Goal: Communication & Community: Ask a question

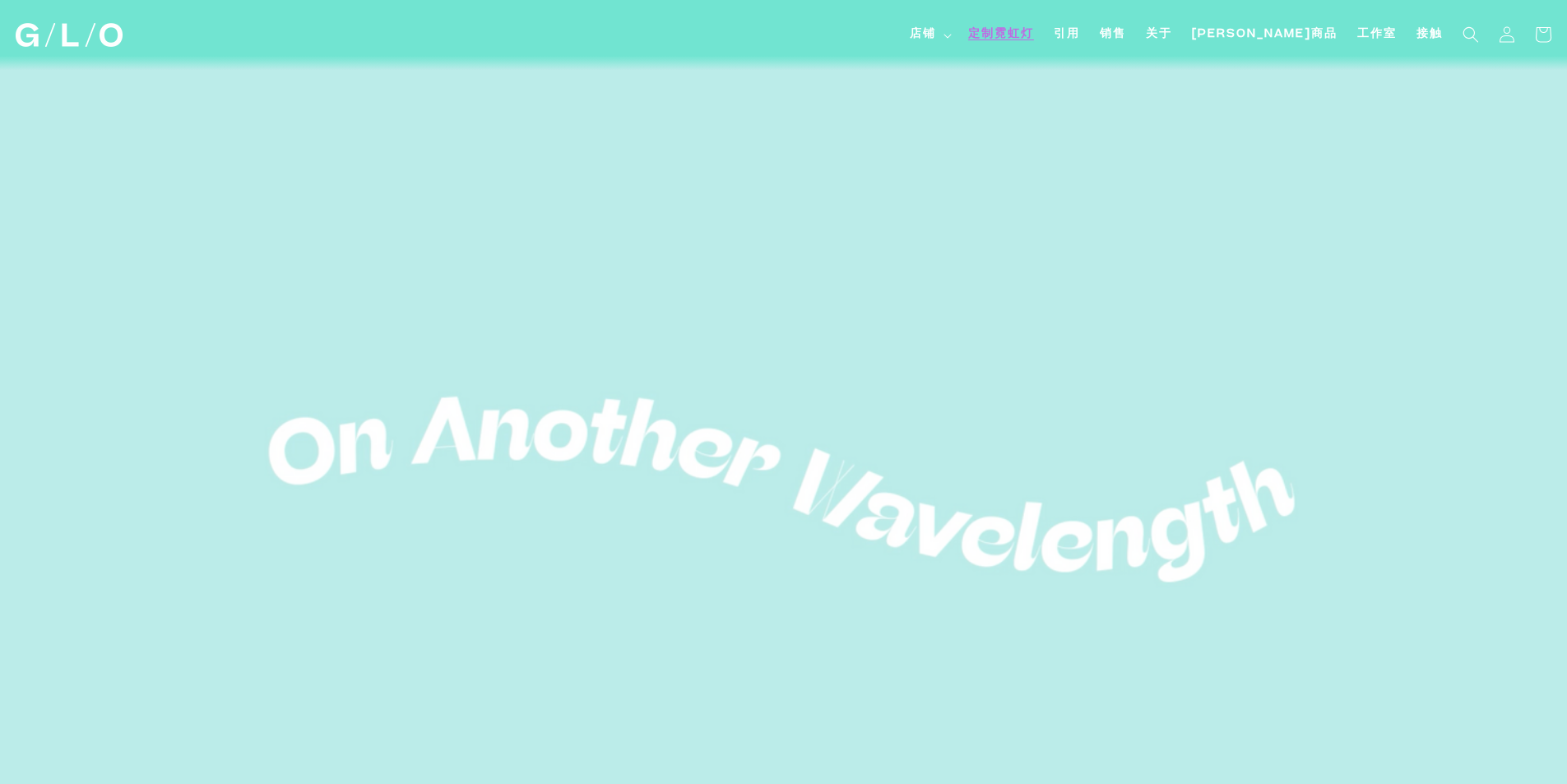
click at [1034, 33] on font "定制霓虹灯" at bounding box center [1000, 35] width 65 height 12
click at [1424, 29] on span "Contact" at bounding box center [1408, 35] width 70 height 18
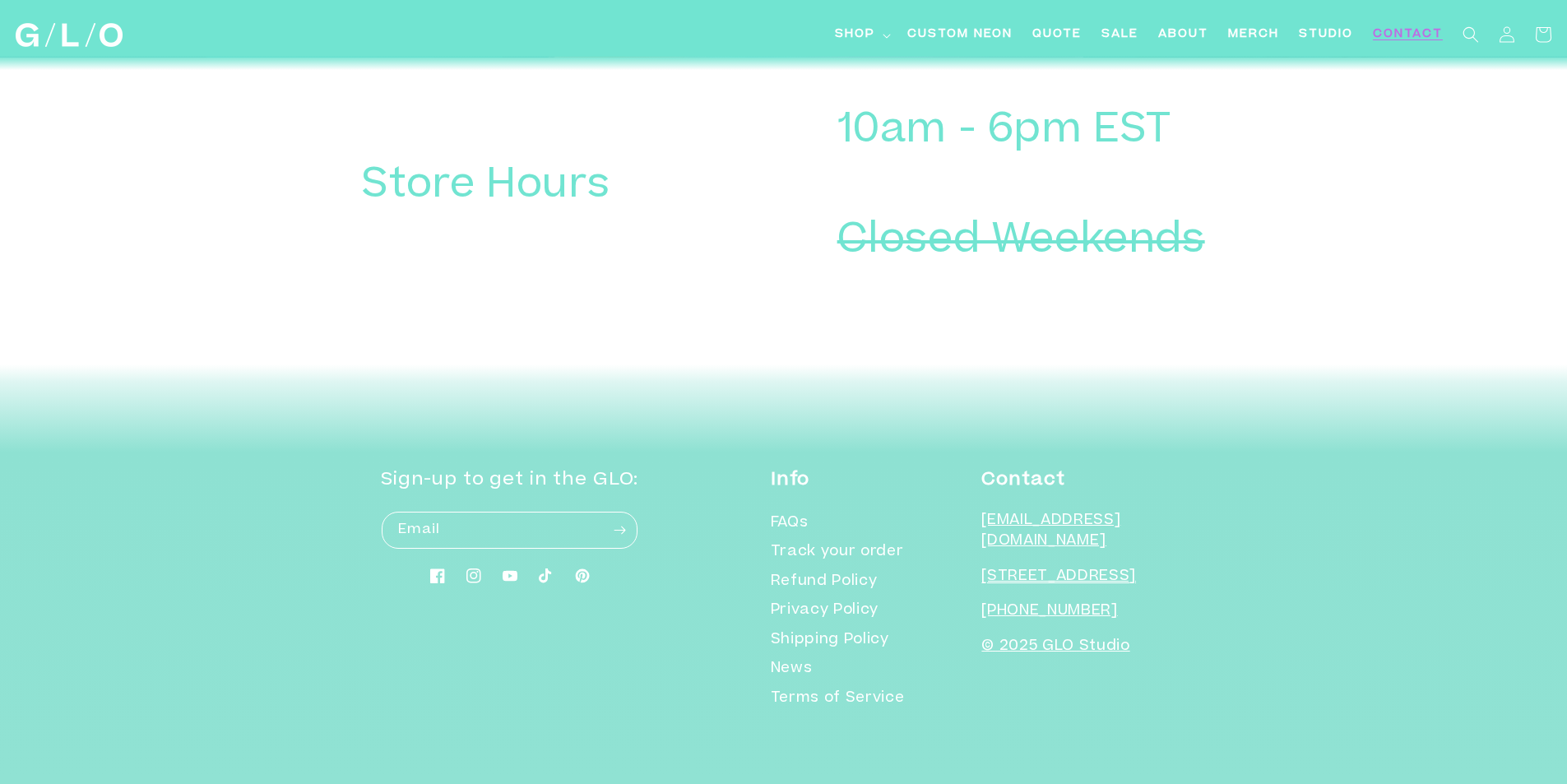
scroll to position [1954, 0]
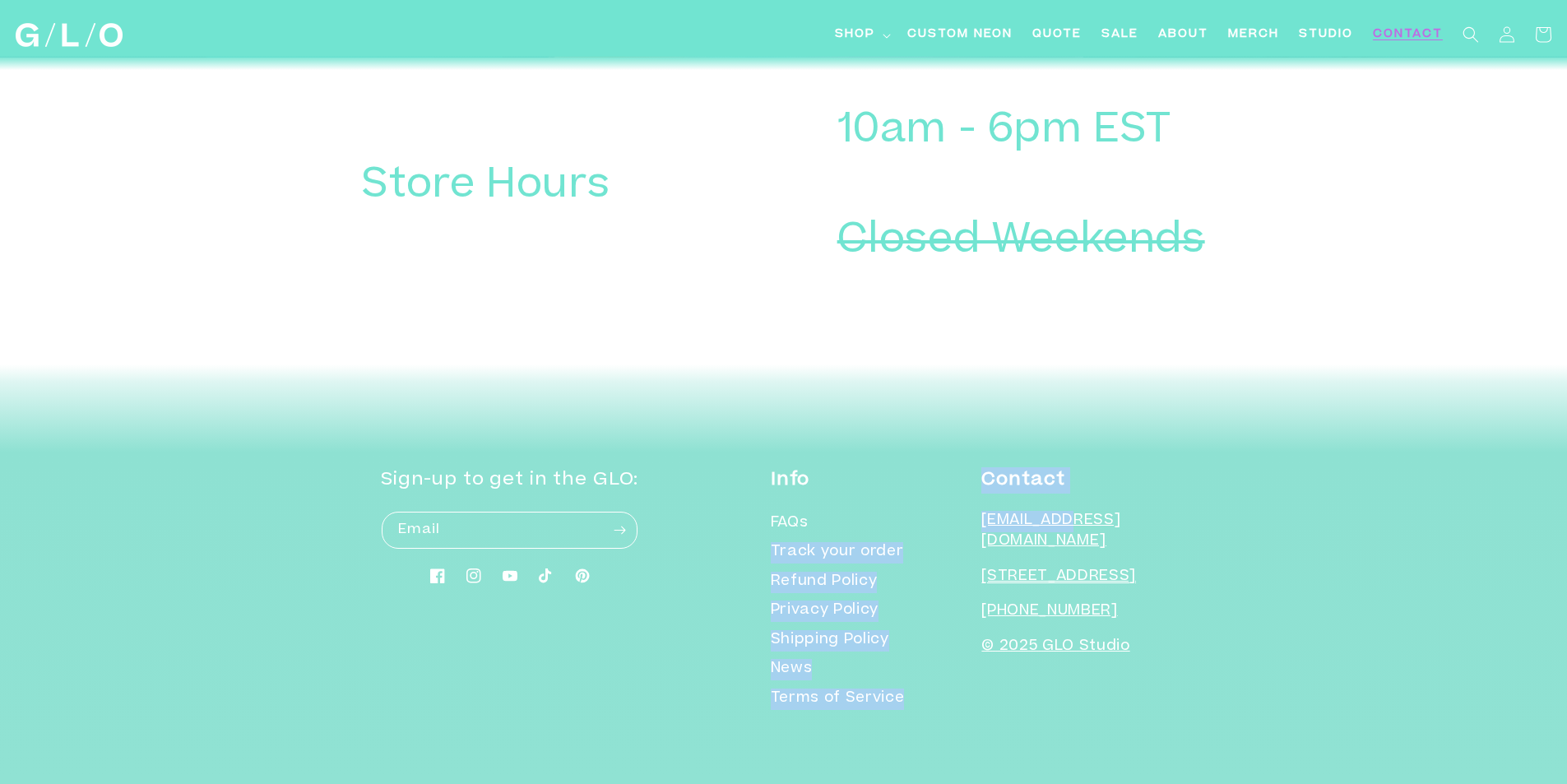
drag, startPoint x: 990, startPoint y: 512, endPoint x: 1086, endPoint y: 527, distance: 97.2
click at [1086, 527] on div "Info FAQs Track your order Refund Policy Privacy Policy Shipping Policy News Te…" at bounding box center [979, 590] width 416 height 246
click at [1095, 524] on p "[EMAIL_ADDRESS][DOMAIN_NAME]" at bounding box center [1084, 531] width 205 height 42
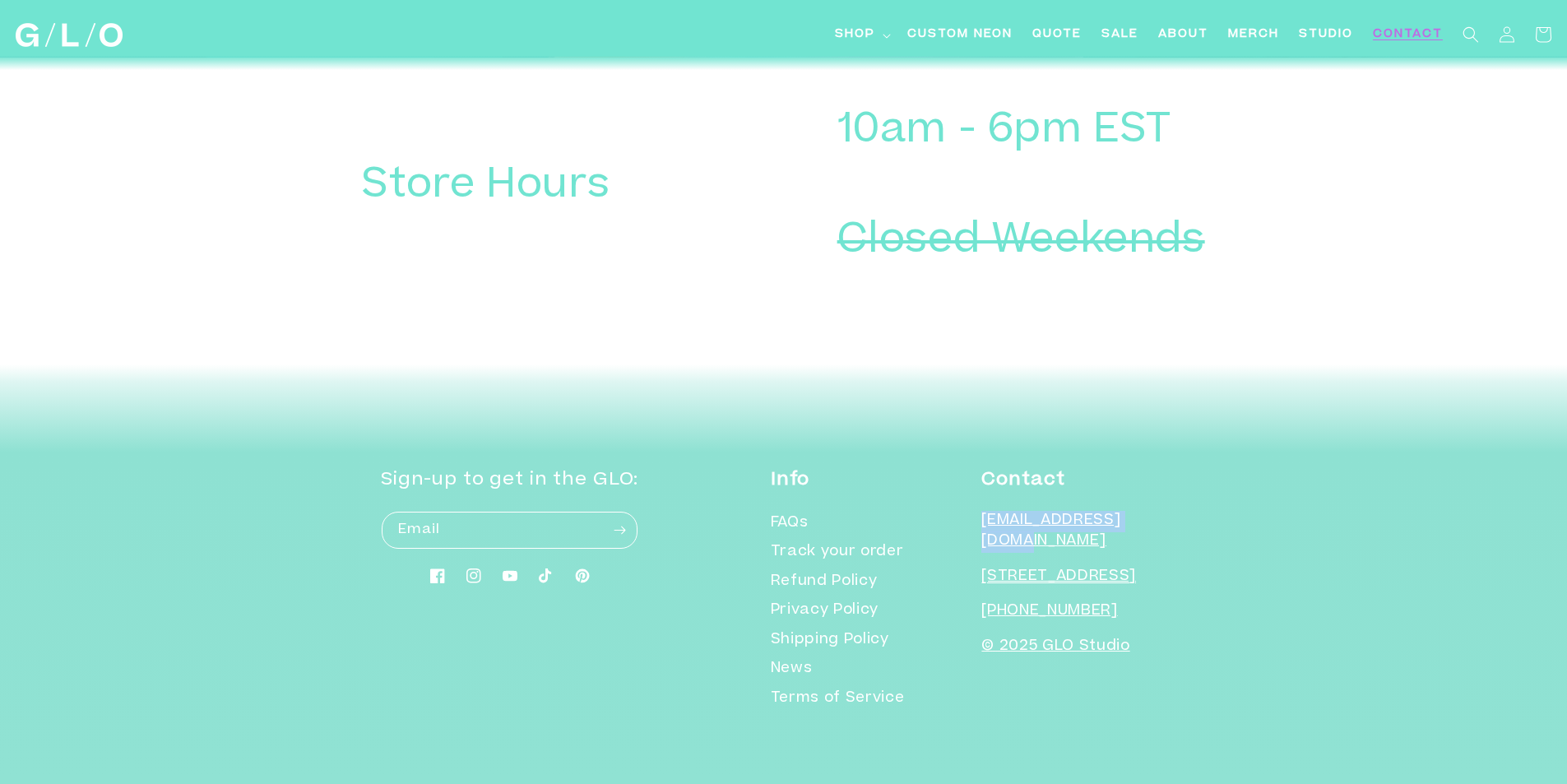
drag, startPoint x: 1085, startPoint y: 540, endPoint x: 997, endPoint y: 517, distance: 91.0
click at [997, 517] on p "[EMAIL_ADDRESS][DOMAIN_NAME]" at bounding box center [1084, 531] width 205 height 42
copy p "[EMAIL_ADDRESS][DOMAIN_NAME]"
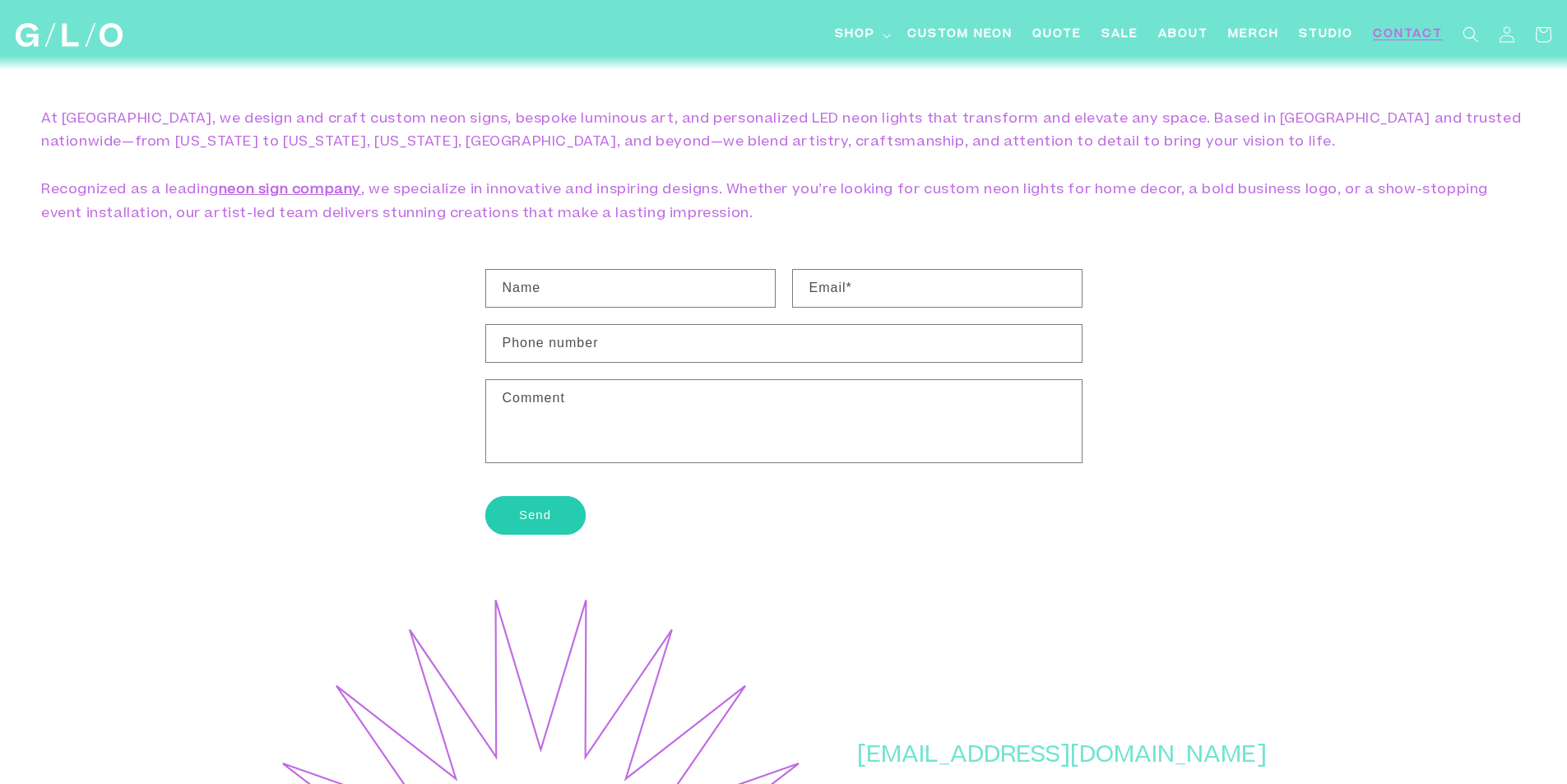
scroll to position [90, 0]
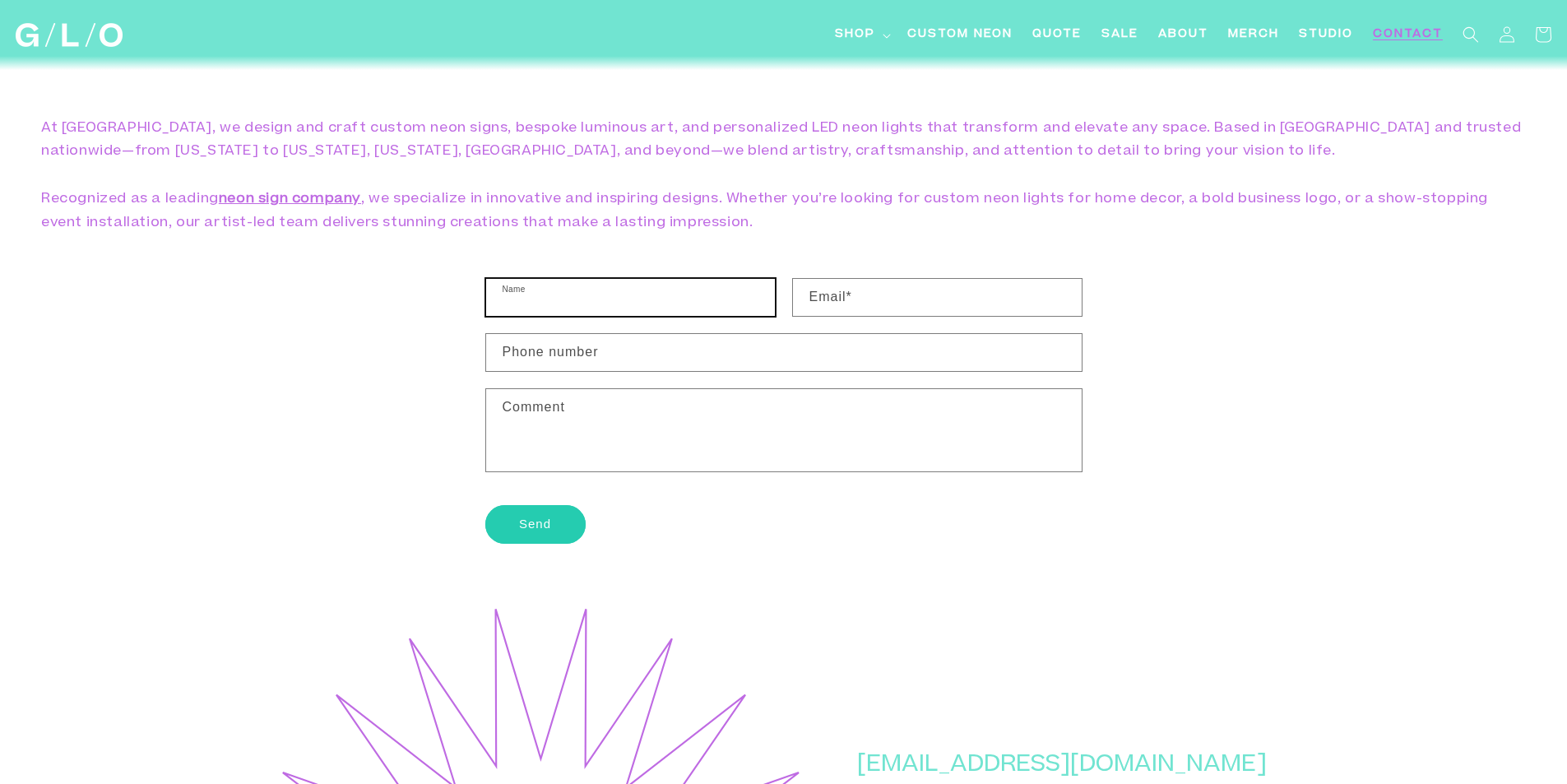
click at [587, 301] on input "Name" at bounding box center [630, 297] width 289 height 37
type input "Michelle Liu"
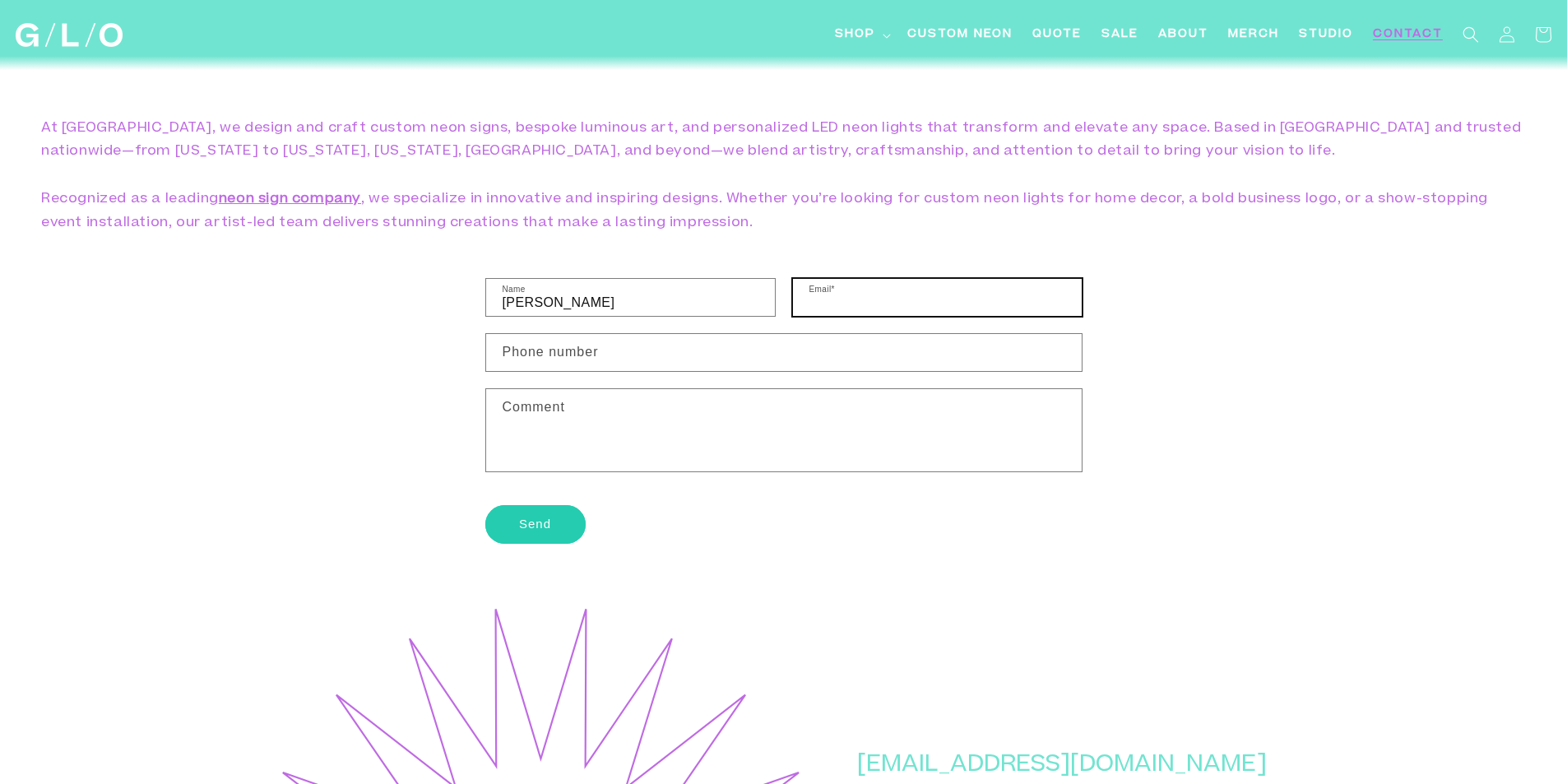
click at [939, 296] on input "Email *" at bounding box center [938, 297] width 289 height 37
type input "sale3@szghd.com.cn"
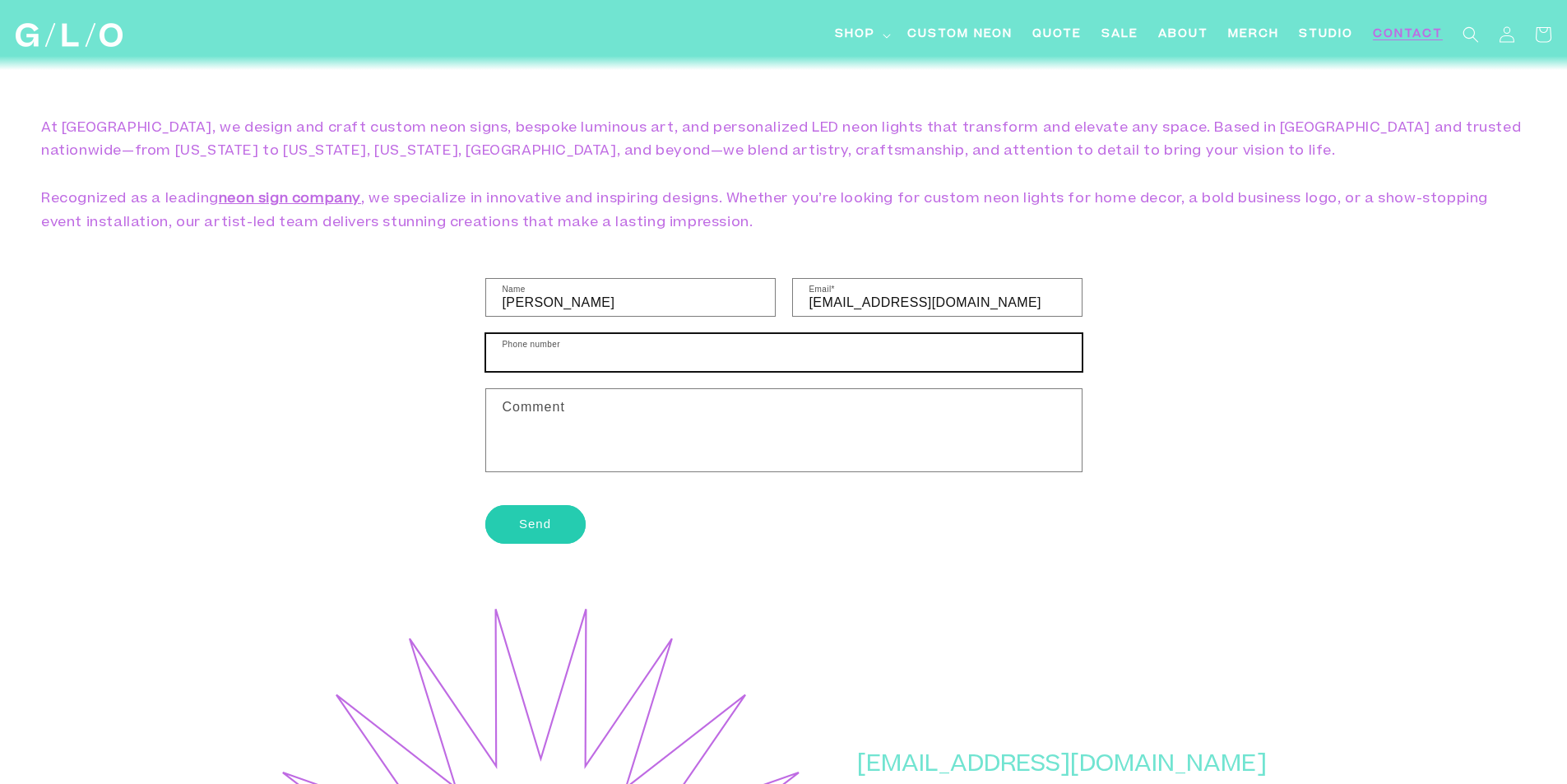
click at [602, 343] on input "Phone number" at bounding box center [784, 352] width 595 height 37
type input "18025409213"
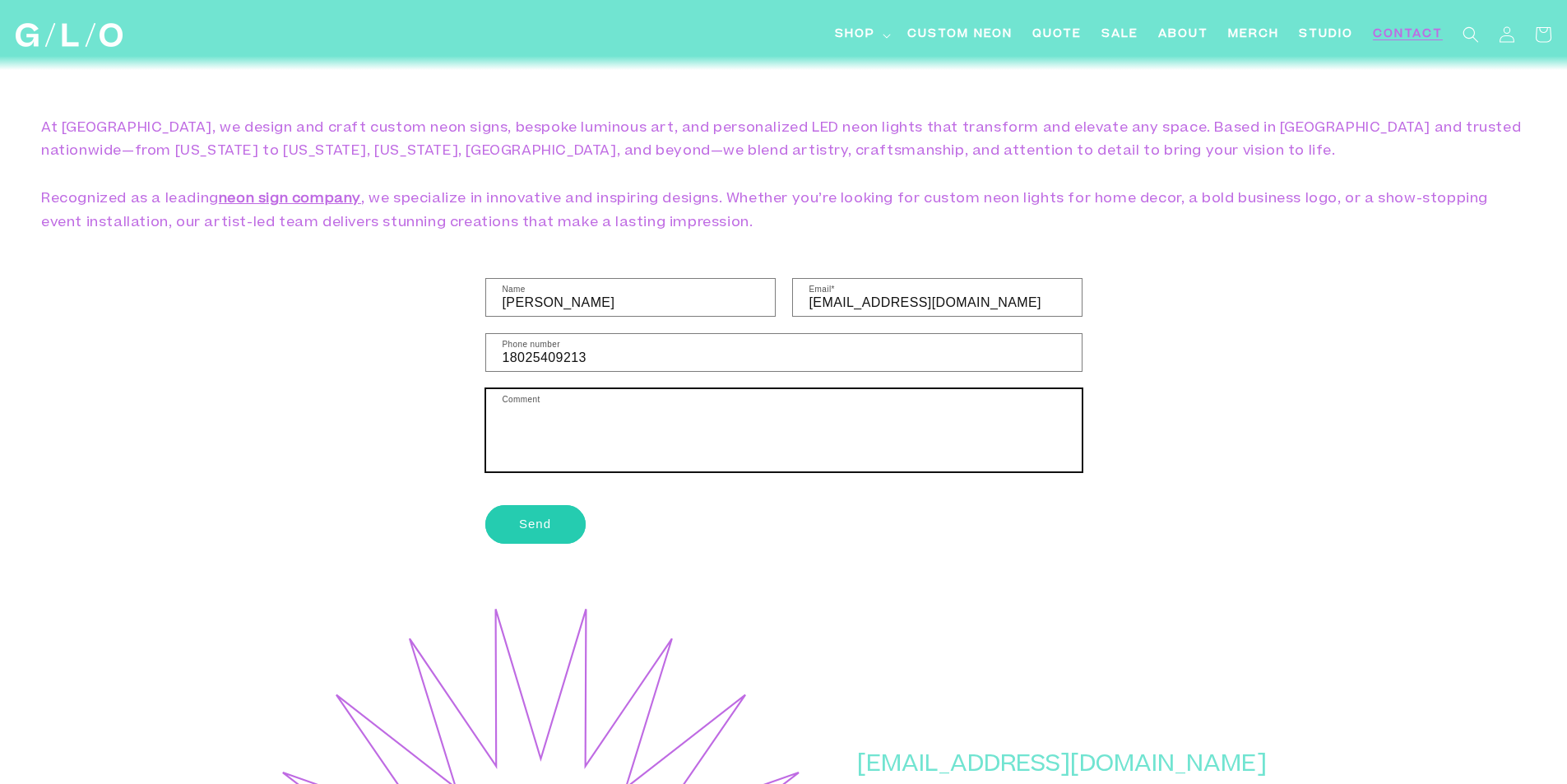
click at [581, 426] on textarea "Comment" at bounding box center [784, 430] width 595 height 82
click at [549, 431] on textarea "Comment" at bounding box center [784, 430] width 595 height 82
paste textarea "Hello Owner of CustomNeon, Good day! This is Michelle from Shenzhen Guanghengda…"
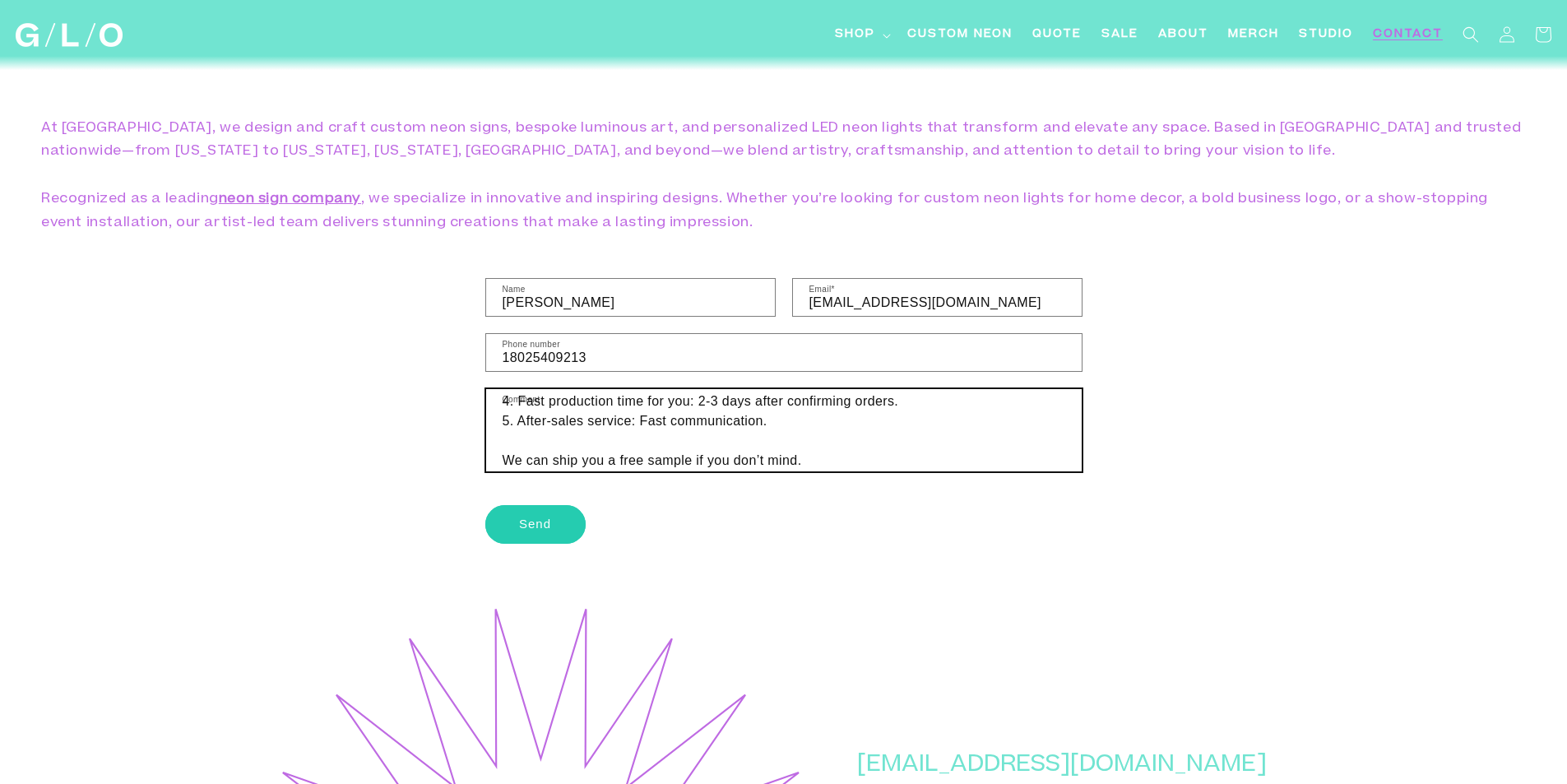
scroll to position [376, 0]
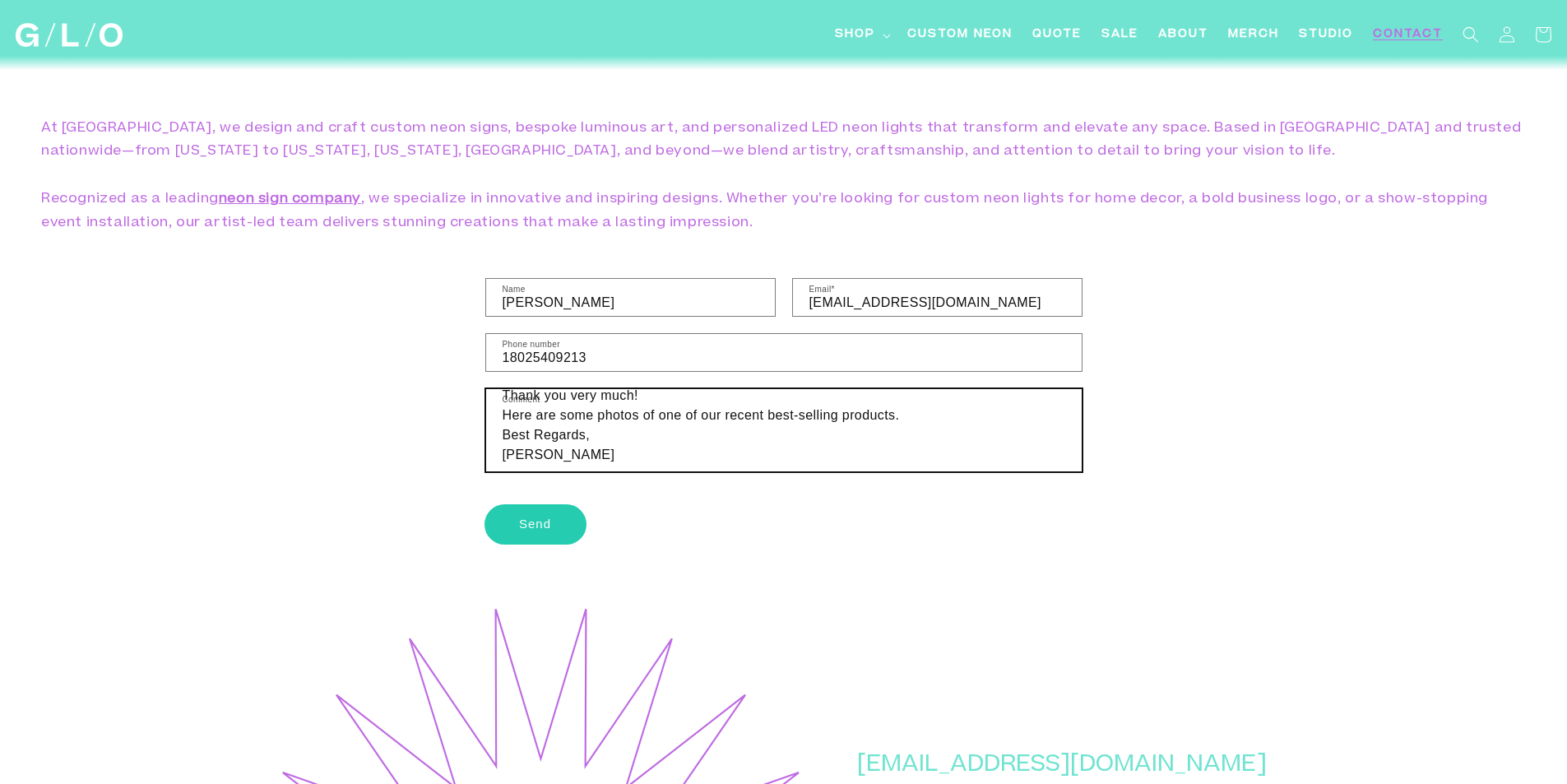
type textarea "Hello Owner of CustomNeon, Good day! This is Michelle from Shenzhen Guanghengda…"
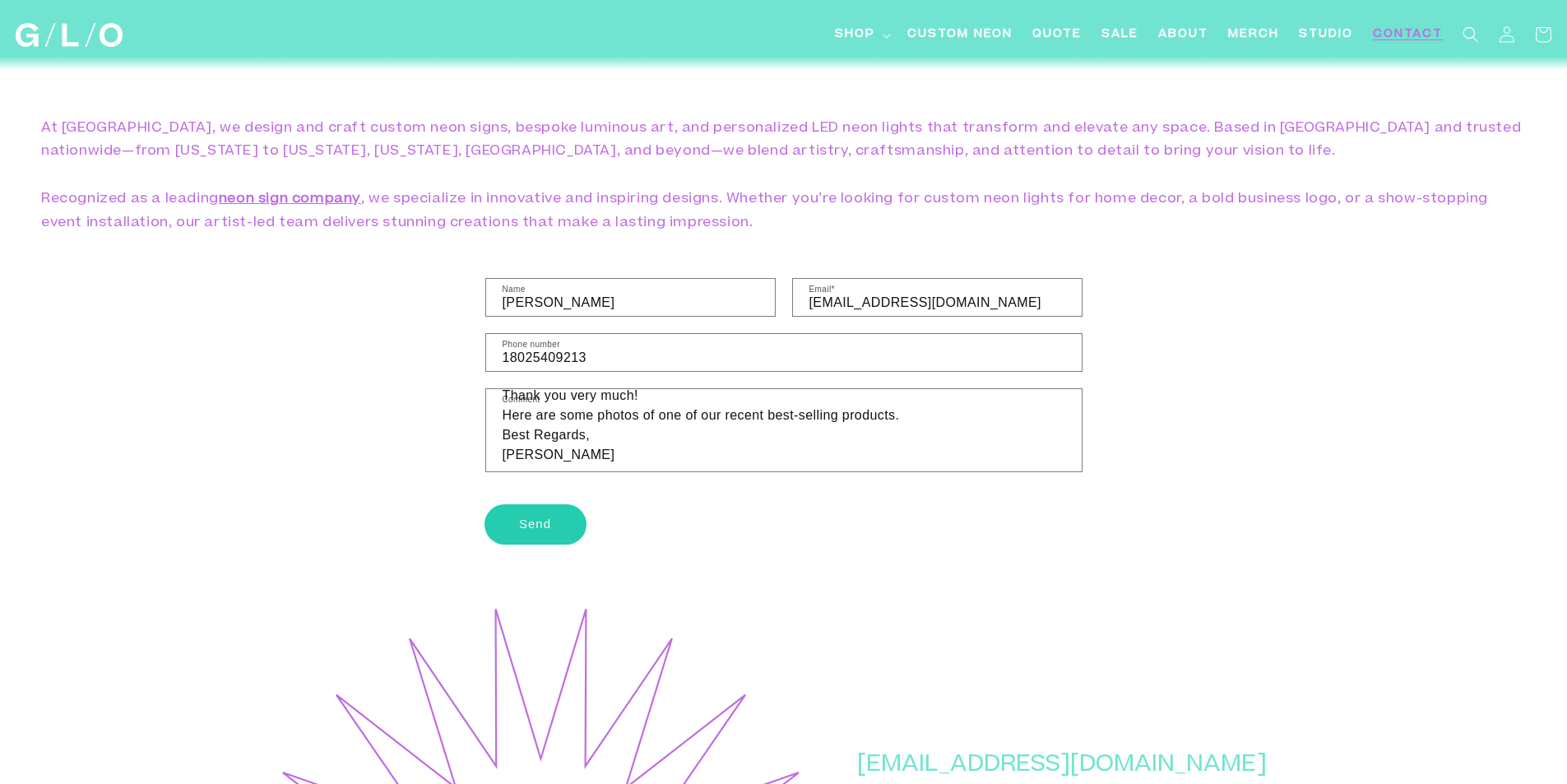
click at [522, 532] on button "Send" at bounding box center [535, 525] width 100 height 39
click at [537, 529] on button "Send" at bounding box center [535, 525] width 100 height 39
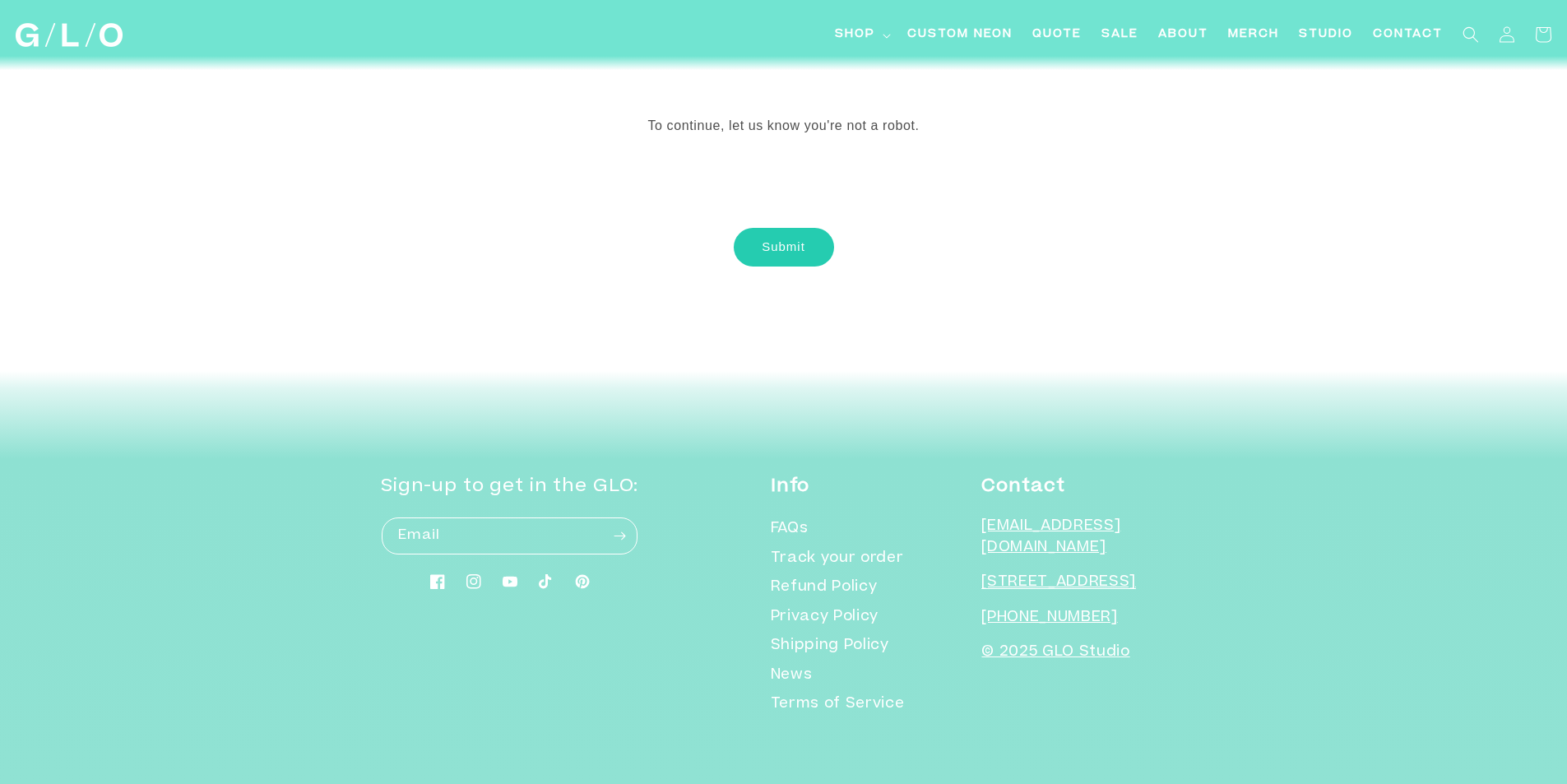
click at [780, 239] on input "Submit" at bounding box center [784, 248] width 100 height 39
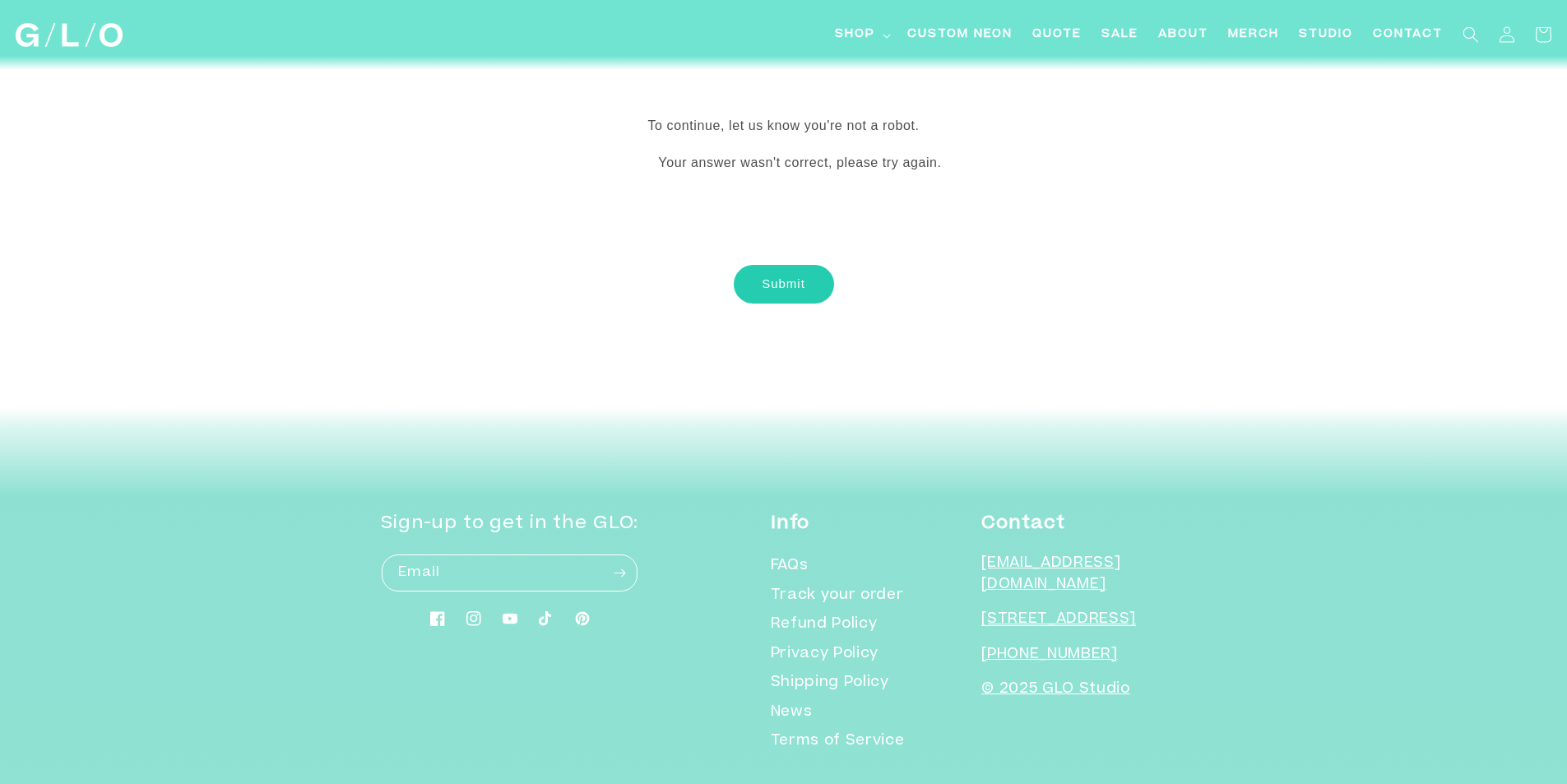
click at [810, 286] on input "Submit" at bounding box center [784, 285] width 100 height 39
click at [814, 285] on input "Submit" at bounding box center [784, 285] width 100 height 39
click at [779, 278] on input "Submit" at bounding box center [784, 285] width 100 height 39
click at [775, 284] on input "Submit" at bounding box center [784, 285] width 100 height 39
click at [783, 277] on input "Submit" at bounding box center [784, 285] width 100 height 39
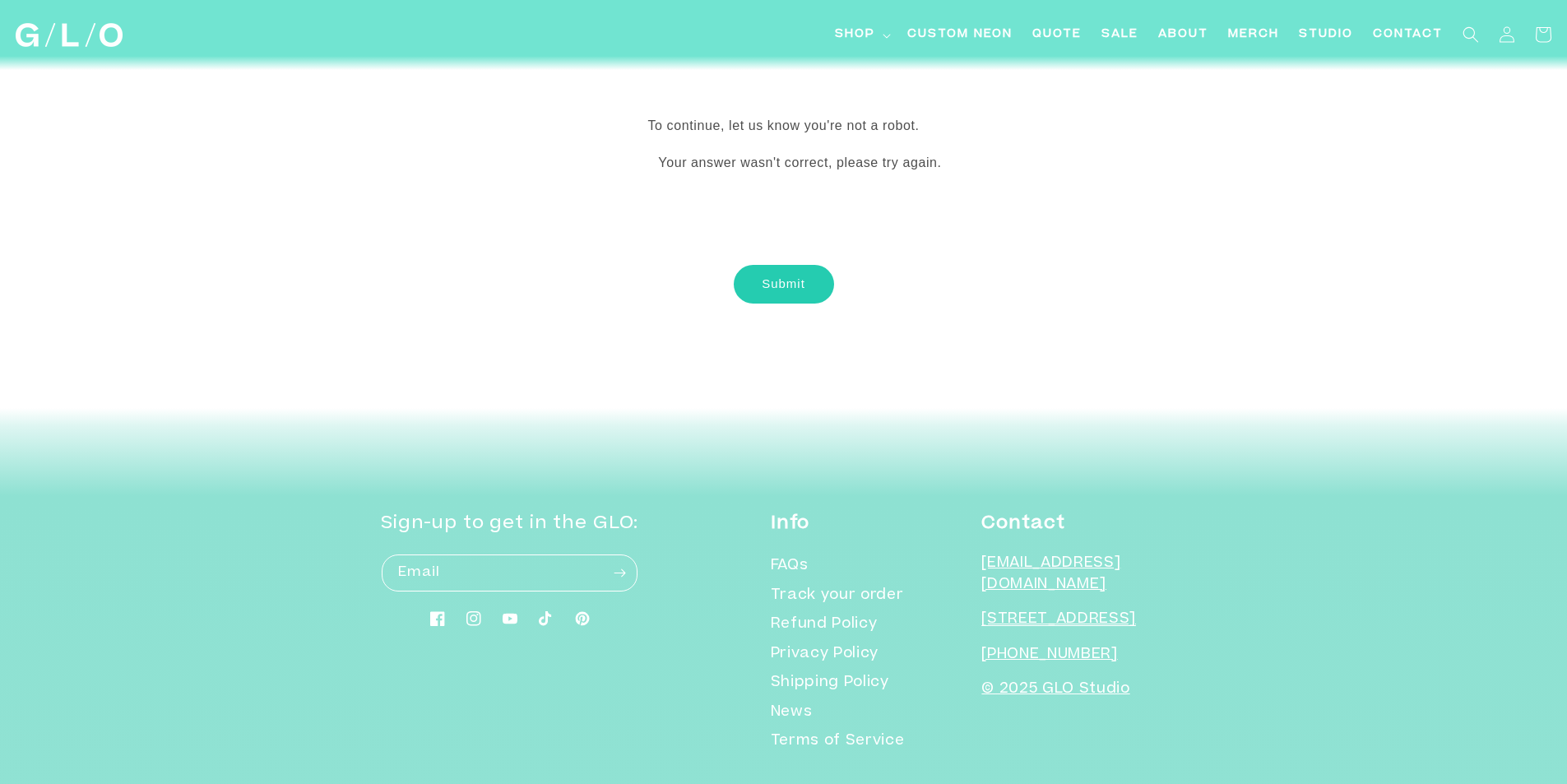
click at [786, 289] on input "Submit" at bounding box center [784, 285] width 100 height 39
click at [801, 279] on input "Submit" at bounding box center [784, 285] width 100 height 39
click at [788, 284] on input "Submit" at bounding box center [784, 285] width 100 height 39
